Goal: Task Accomplishment & Management: Manage account settings

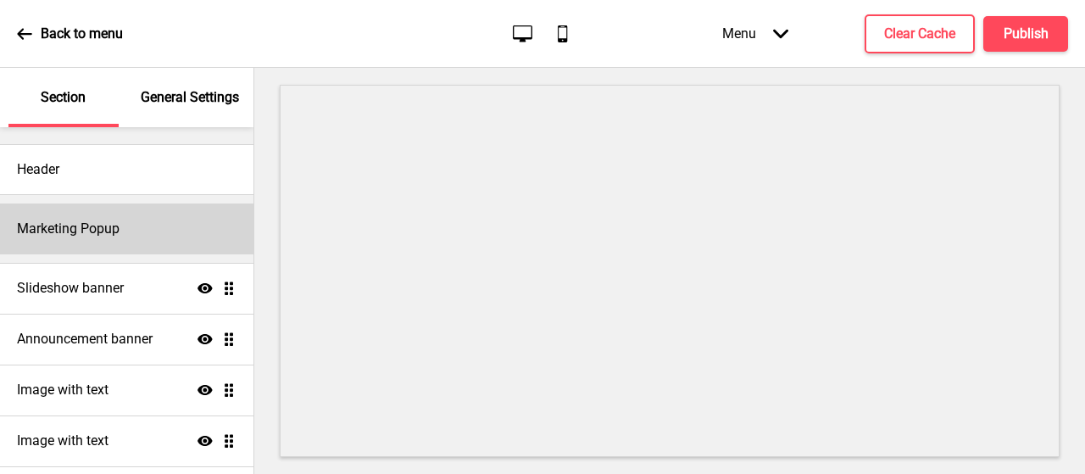
click at [124, 233] on div "Marketing Popup" at bounding box center [126, 228] width 253 height 51
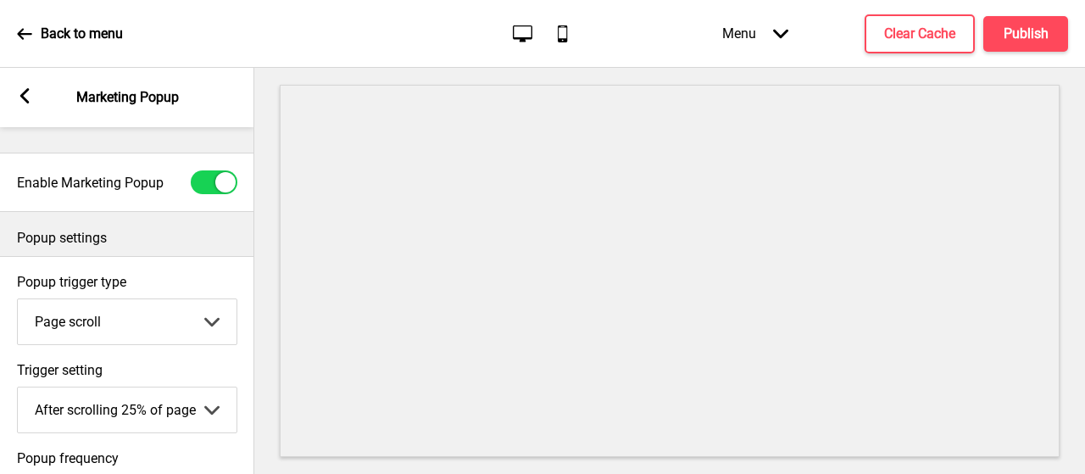
click at [210, 181] on div at bounding box center [214, 182] width 47 height 24
checkbox input "false"
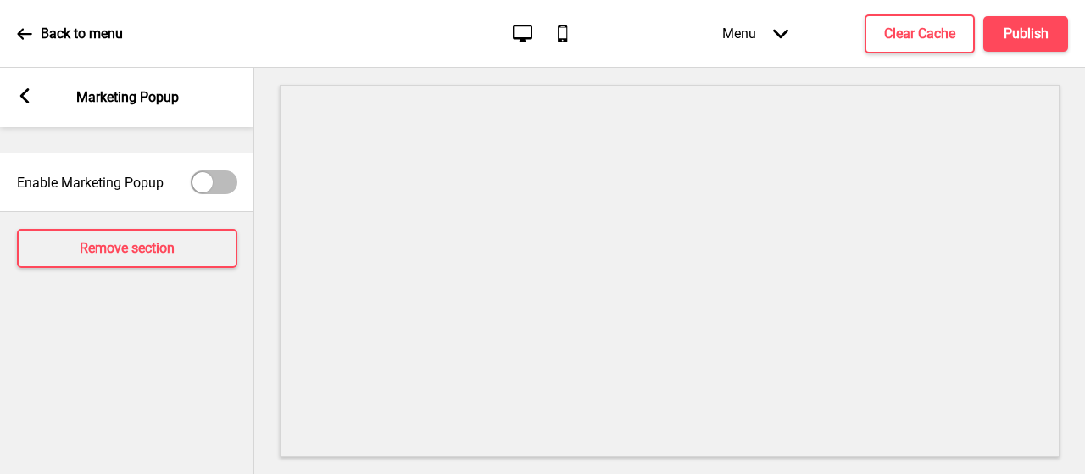
click at [31, 89] on rect at bounding box center [24, 95] width 15 height 15
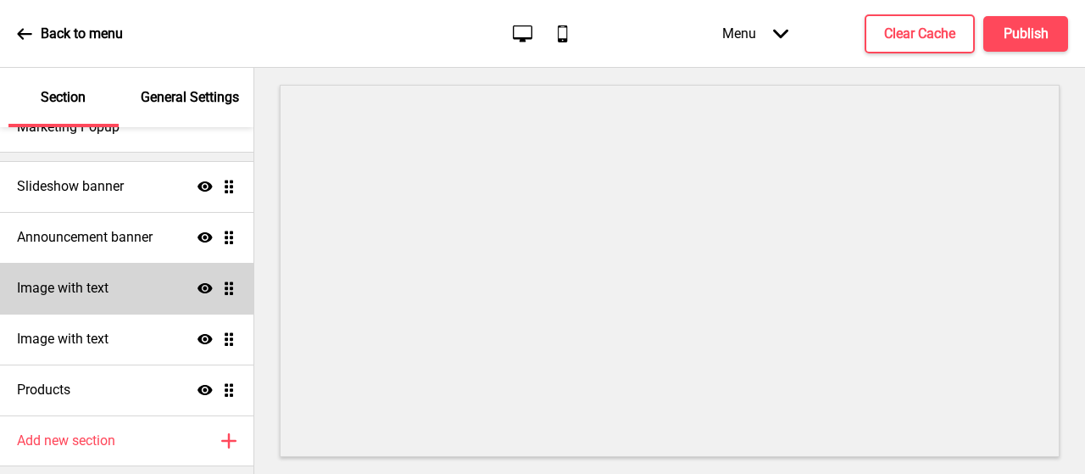
scroll to position [153, 0]
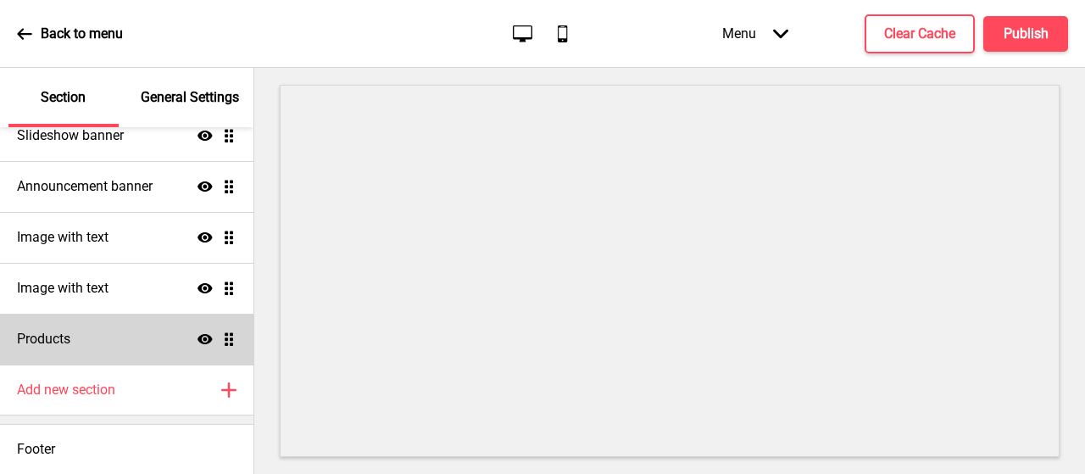
click at [81, 336] on div "Products Show Drag" at bounding box center [126, 339] width 253 height 51
select select "side"
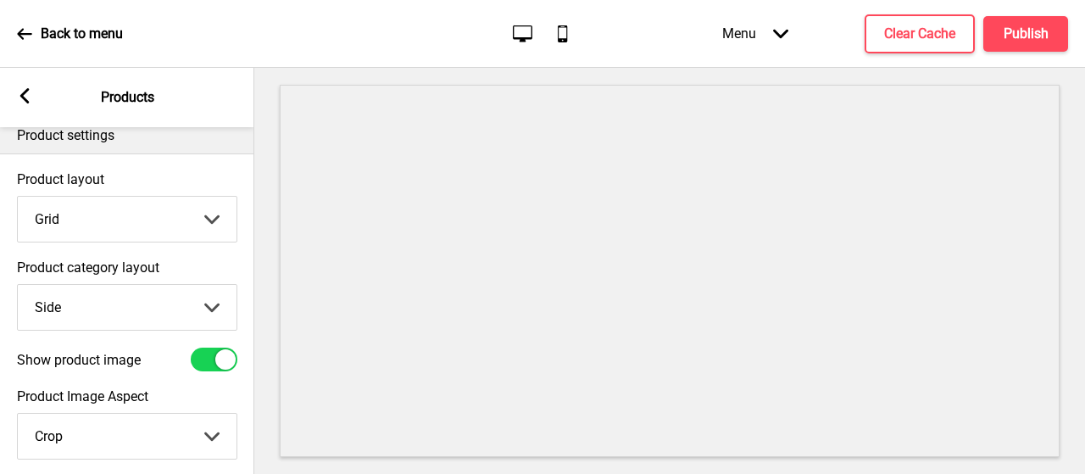
scroll to position [0, 0]
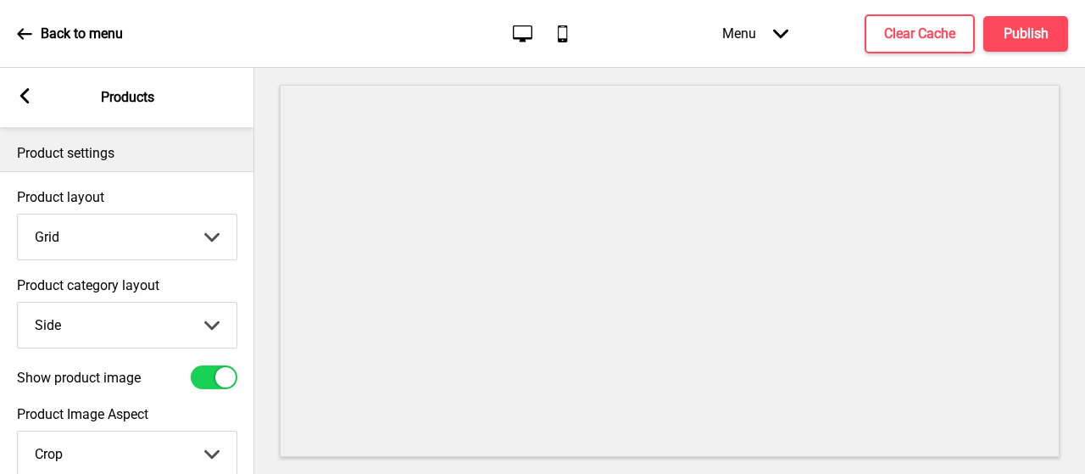
click at [24, 98] on icon at bounding box center [24, 95] width 9 height 15
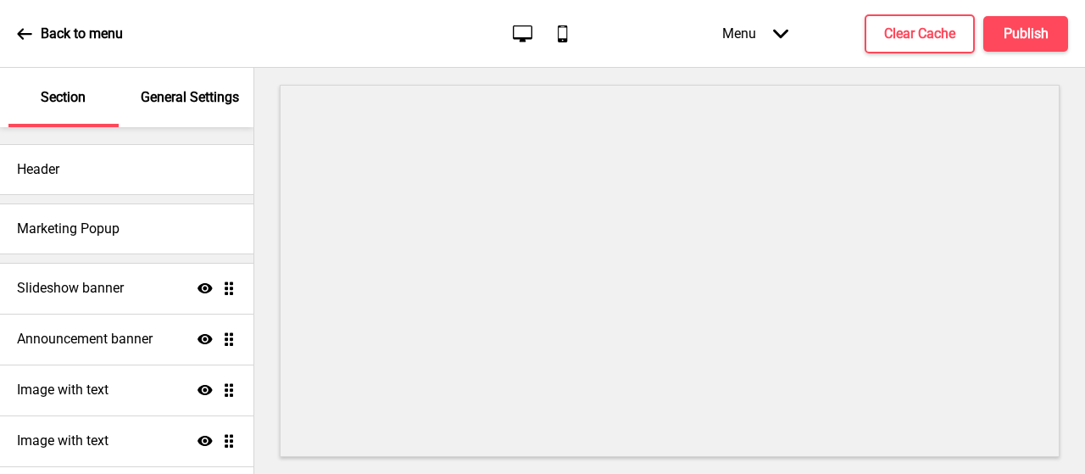
click at [150, 101] on p "General Settings" at bounding box center [190, 97] width 98 height 19
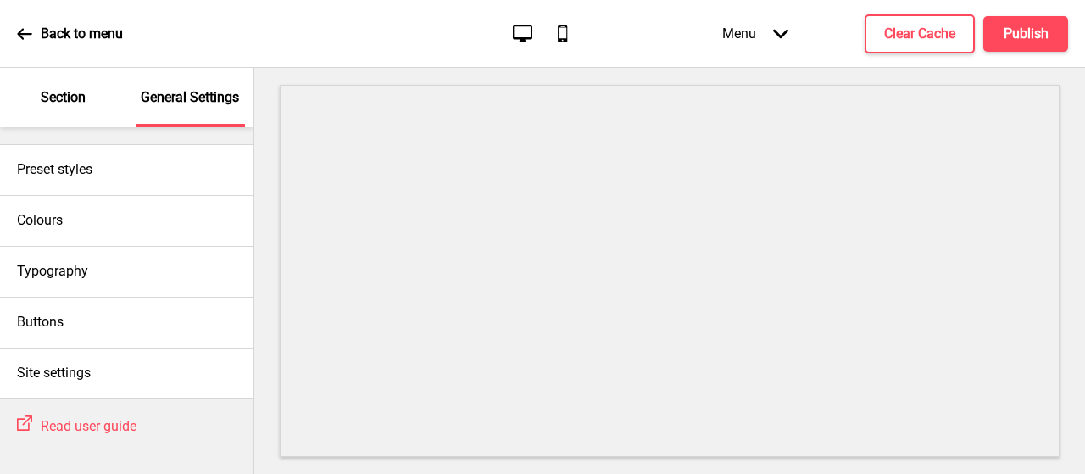
click at [83, 95] on p "Section" at bounding box center [63, 97] width 45 height 19
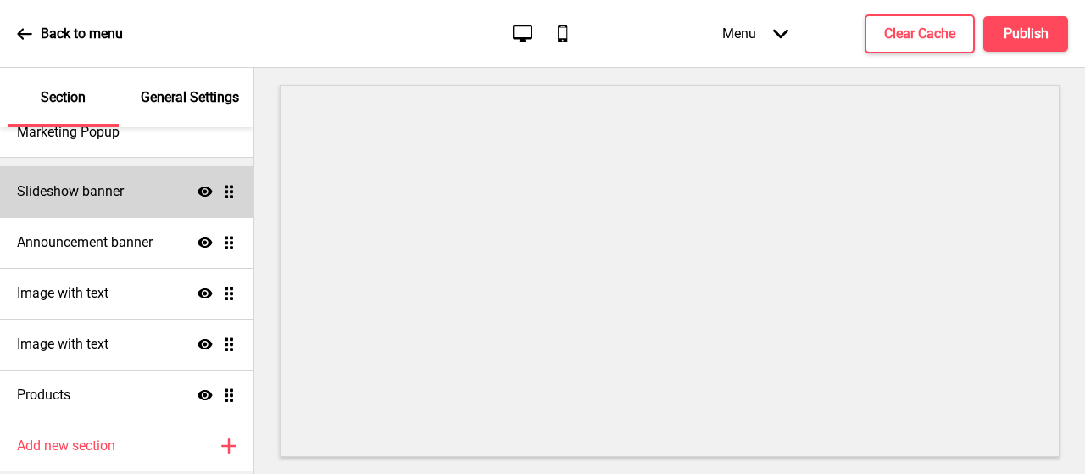
scroll to position [153, 0]
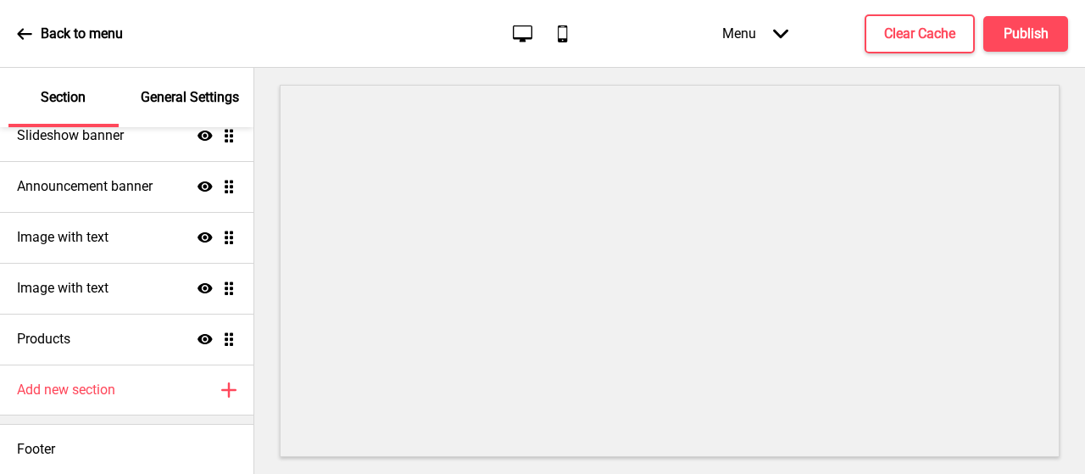
click at [25, 38] on icon at bounding box center [24, 33] width 15 height 15
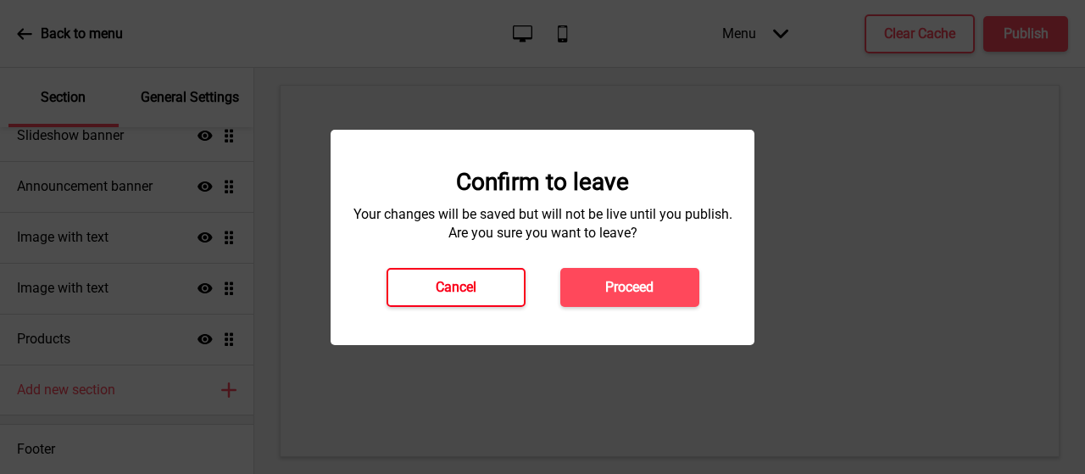
click at [429, 292] on button "Cancel" at bounding box center [455, 287] width 139 height 39
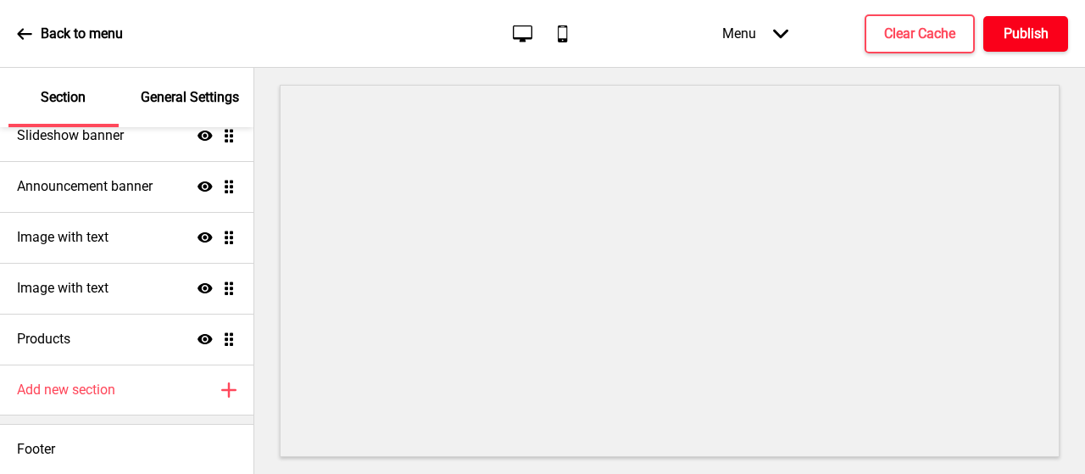
click at [1004, 29] on h4 "Publish" at bounding box center [1026, 34] width 45 height 19
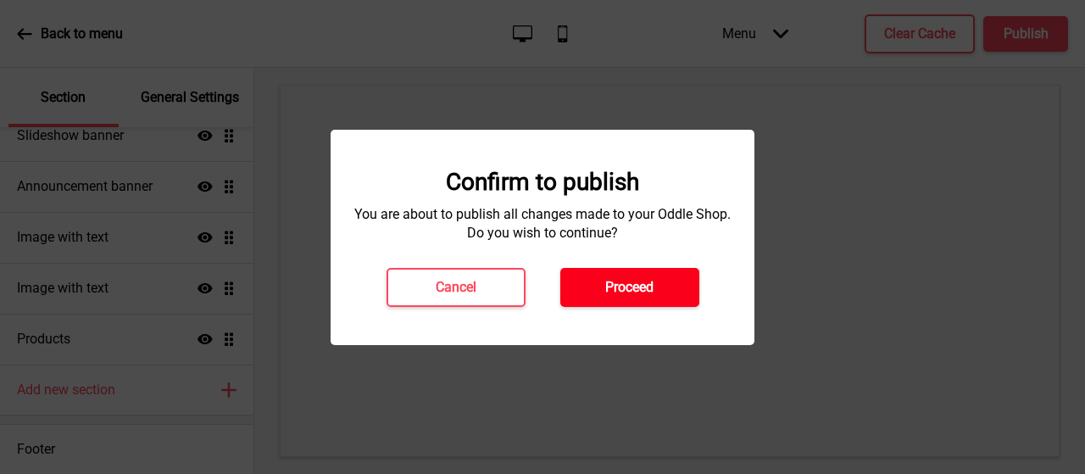
click at [627, 287] on h4 "Proceed" at bounding box center [629, 287] width 48 height 19
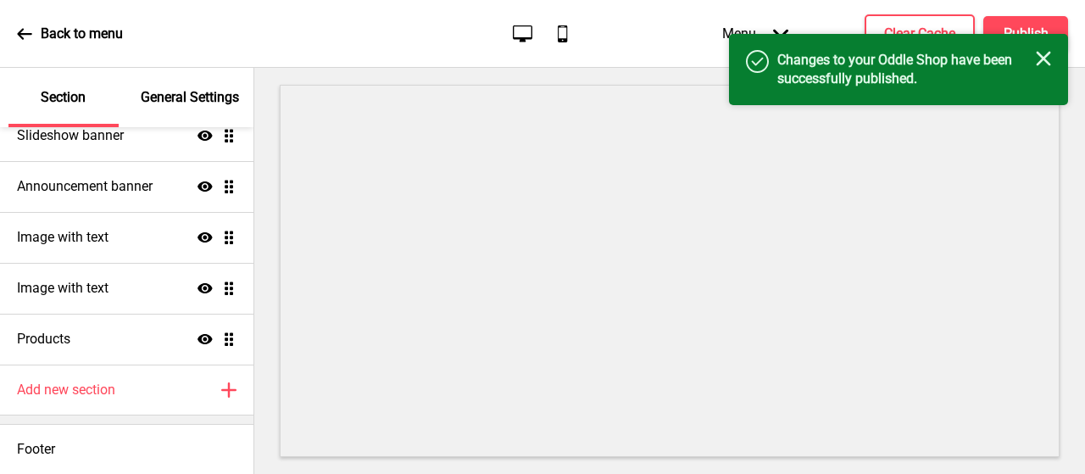
click at [34, 35] on div "Back to menu" at bounding box center [70, 34] width 106 height 46
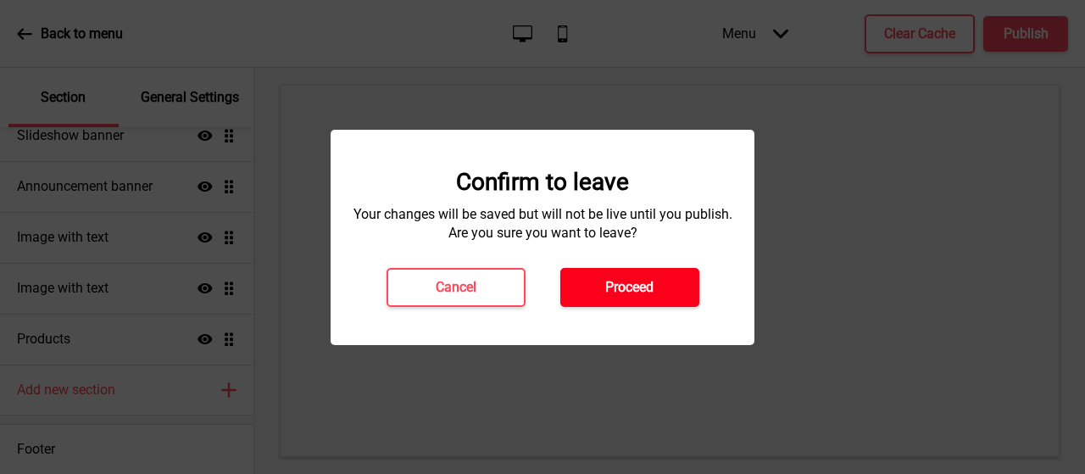
click at [608, 292] on h4 "Proceed" at bounding box center [629, 287] width 48 height 19
